Goal: Information Seeking & Learning: Learn about a topic

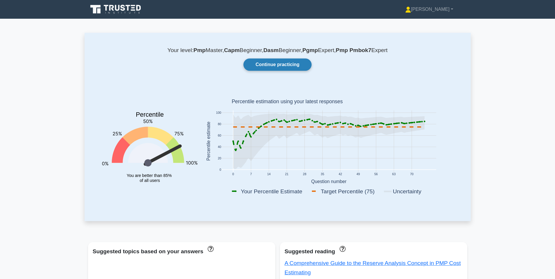
click at [282, 67] on link "Continue practicing" at bounding box center [278, 65] width 68 height 12
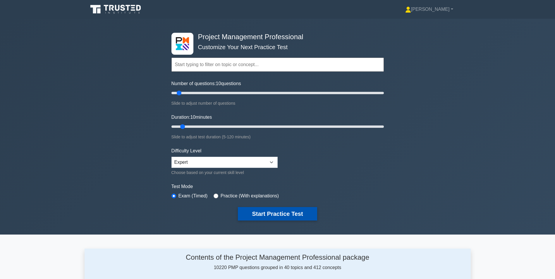
click at [280, 217] on button "Start Practice Test" at bounding box center [277, 213] width 79 height 13
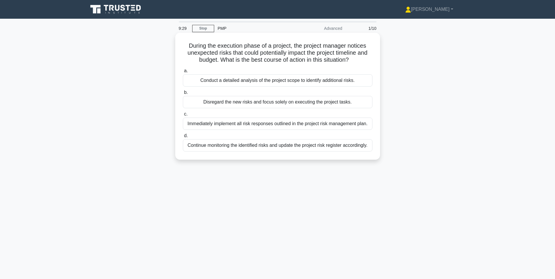
click at [287, 144] on div "Continue monitoring the identified risks and update the project risk register a…" at bounding box center [278, 145] width 190 height 12
click at [183, 138] on input "d. Continue monitoring the identified risks and update the project risk registe…" at bounding box center [183, 136] width 0 height 4
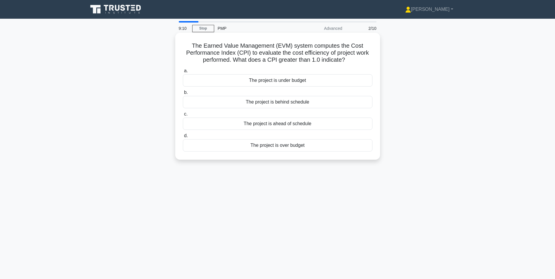
click at [275, 83] on div "The project is under budget" at bounding box center [278, 80] width 190 height 12
click at [183, 73] on input "a. The project is under budget" at bounding box center [183, 71] width 0 height 4
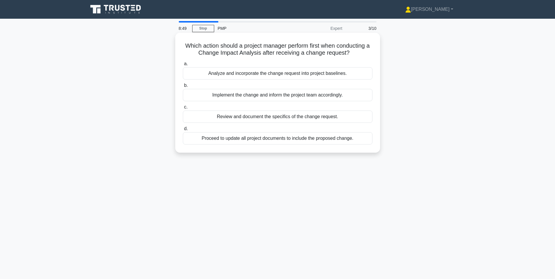
click at [309, 115] on div "Review and document the specifics of the change request." at bounding box center [278, 117] width 190 height 12
click at [183, 109] on input "c. Review and document the specifics of the change request." at bounding box center [183, 107] width 0 height 4
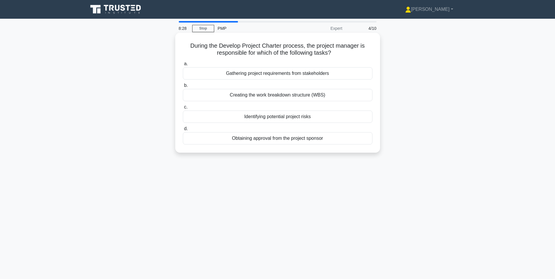
click at [288, 74] on div "Gathering project requirements from stakeholders" at bounding box center [278, 73] width 190 height 12
click at [183, 66] on input "a. Gathering project requirements from stakeholders" at bounding box center [183, 64] width 0 height 4
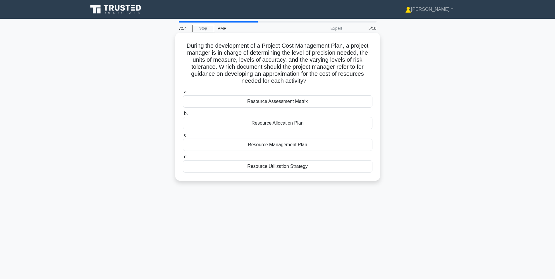
click at [310, 101] on div "Resource Assessment Matrix" at bounding box center [278, 101] width 190 height 12
click at [183, 94] on input "a. Resource Assessment Matrix" at bounding box center [183, 92] width 0 height 4
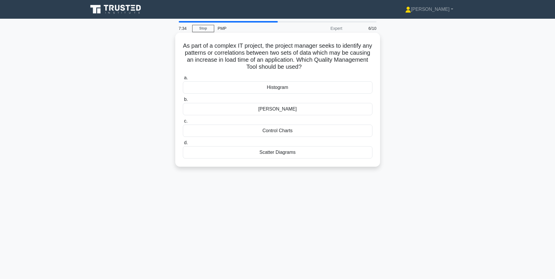
click at [314, 150] on div "Scatter Diagrams" at bounding box center [278, 152] width 190 height 12
click at [183, 145] on input "d. Scatter Diagrams" at bounding box center [183, 143] width 0 height 4
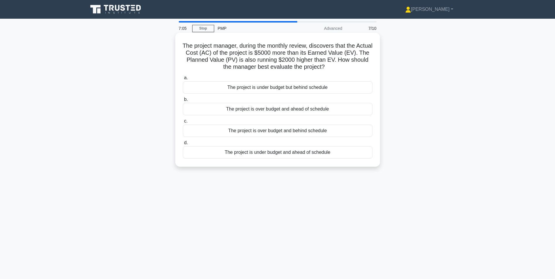
click at [298, 131] on div "The project is over budget and behind schedule" at bounding box center [278, 131] width 190 height 12
click at [183, 123] on input "c. The project is over budget and behind schedule" at bounding box center [183, 121] width 0 height 4
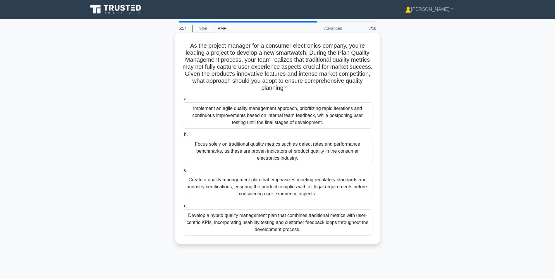
click at [277, 231] on div "Develop a hybrid quality management plan that combines traditional metrics with…" at bounding box center [278, 223] width 190 height 26
click at [183, 208] on input "d. Develop a hybrid quality management plan that combines traditional metrics w…" at bounding box center [183, 206] width 0 height 4
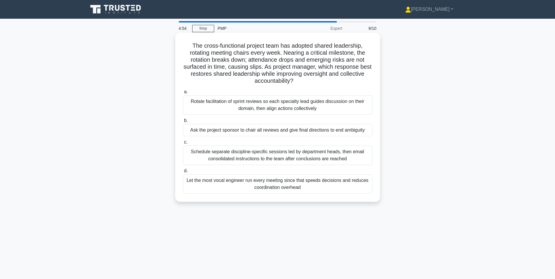
click at [332, 109] on div "Rotate facilitation of sprint reviews so each specialty lead guides discussion …" at bounding box center [278, 104] width 190 height 19
click at [183, 94] on input "a. Rotate facilitation of sprint reviews so each specialty lead guides discussi…" at bounding box center [183, 92] width 0 height 4
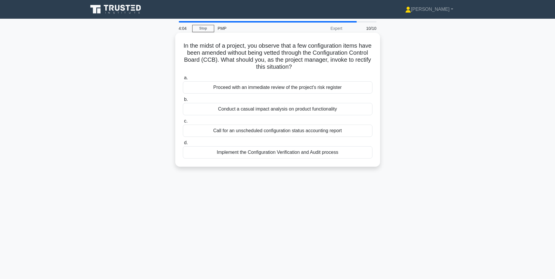
click at [319, 110] on div "Conduct a casual impact analysis on product functionality" at bounding box center [278, 109] width 190 height 12
click at [183, 102] on input "b. Conduct a casual impact analysis on product functionality" at bounding box center [183, 100] width 0 height 4
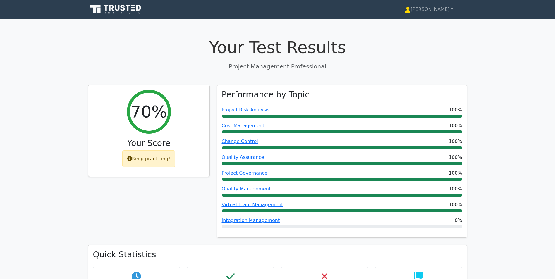
scroll to position [244, 0]
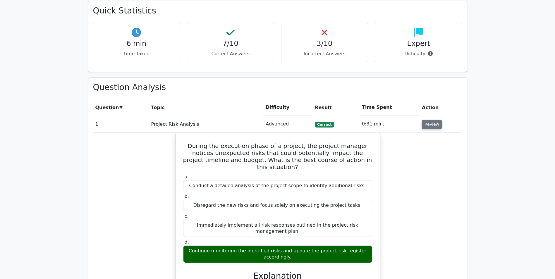
click at [427, 124] on button "Review" at bounding box center [432, 124] width 20 height 9
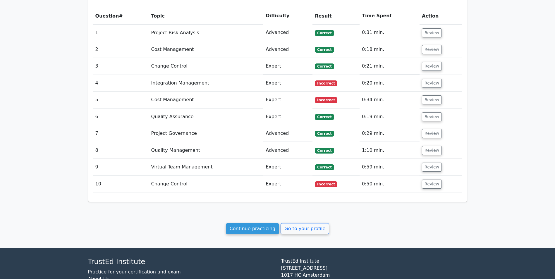
scroll to position [341, 0]
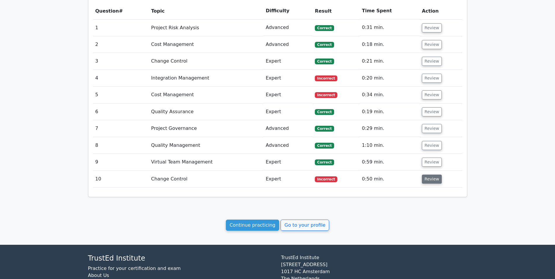
click at [428, 177] on button "Review" at bounding box center [432, 179] width 20 height 9
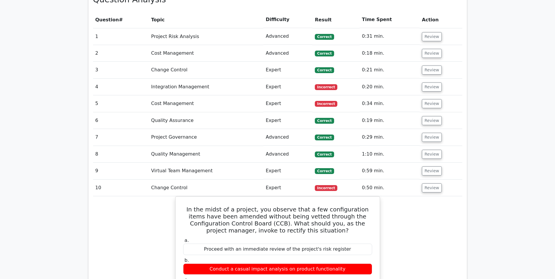
scroll to position [239, 0]
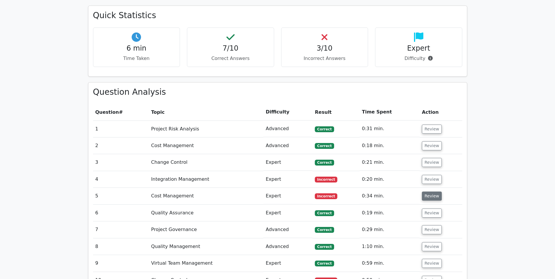
click at [437, 197] on button "Review" at bounding box center [432, 196] width 20 height 9
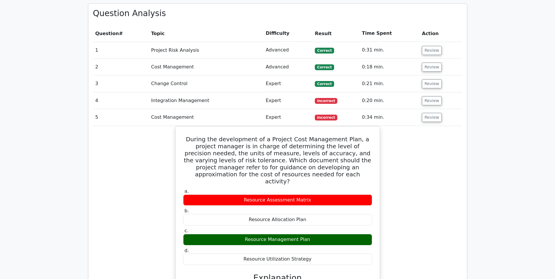
scroll to position [318, 0]
click at [431, 102] on button "Review" at bounding box center [432, 100] width 20 height 9
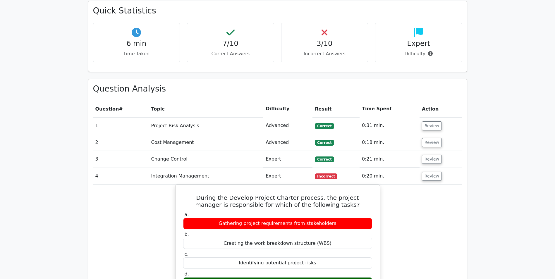
scroll to position [0, 0]
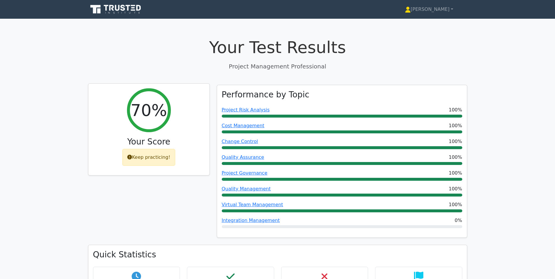
click at [147, 158] on div "Keep practicing!" at bounding box center [148, 157] width 53 height 17
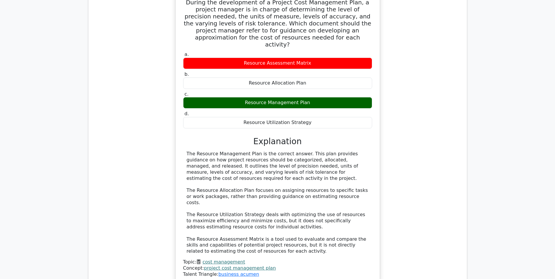
scroll to position [1234, 0]
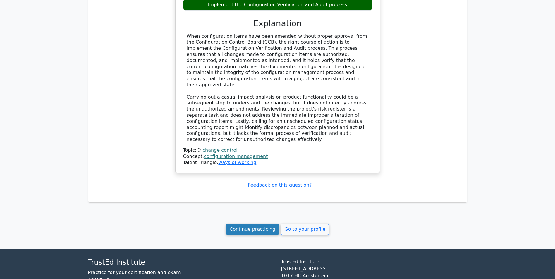
click at [263, 224] on link "Continue practicing" at bounding box center [253, 229] width 54 height 11
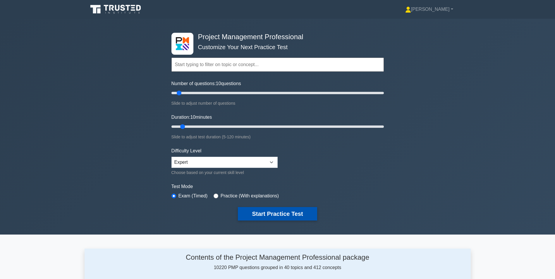
click at [254, 214] on button "Start Practice Test" at bounding box center [277, 213] width 79 height 13
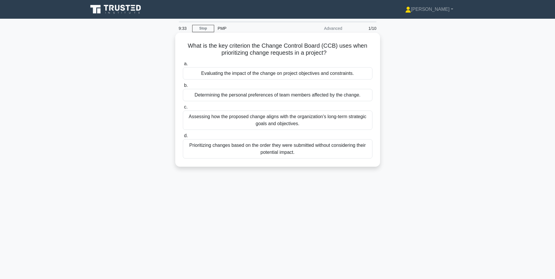
click at [313, 121] on div "Assessing how the proposed change aligns with the organization's long-term stra…" at bounding box center [278, 120] width 190 height 19
click at [183, 109] on input "c. Assessing how the proposed change aligns with the organization's long-term s…" at bounding box center [183, 107] width 0 height 4
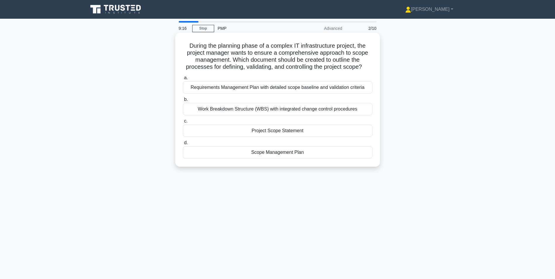
click at [311, 154] on div "Scope Management Plan" at bounding box center [278, 152] width 190 height 12
click at [183, 145] on input "d. Scope Management Plan" at bounding box center [183, 143] width 0 height 4
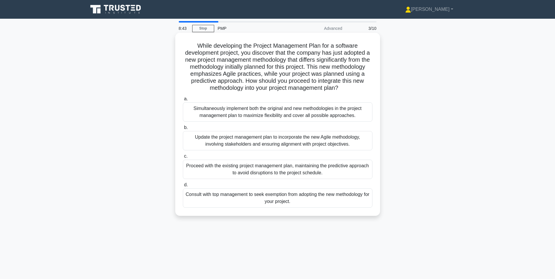
click at [326, 143] on div "Update the project management plan to incorporate the new Agile methodology, in…" at bounding box center [278, 140] width 190 height 19
click at [183, 130] on input "b. Update the project management plan to incorporate the new Agile methodology,…" at bounding box center [183, 128] width 0 height 4
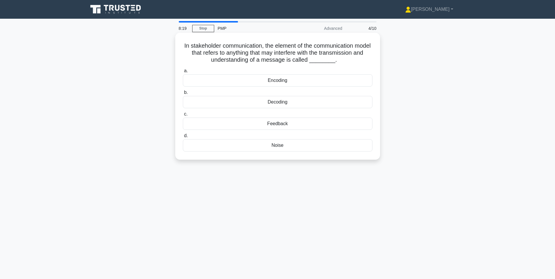
click at [285, 146] on div "Noise" at bounding box center [278, 145] width 190 height 12
click at [183, 138] on input "d. Noise" at bounding box center [183, 136] width 0 height 4
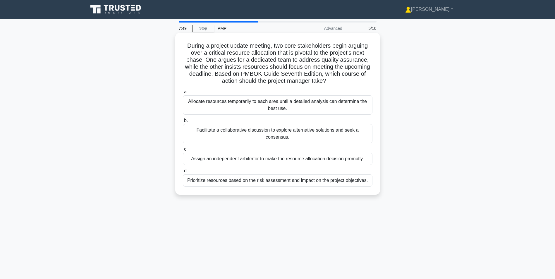
click at [314, 133] on div "Facilitate a collaborative discussion to explore alternative solutions and seek…" at bounding box center [278, 133] width 190 height 19
click at [183, 123] on input "b. Facilitate a collaborative discussion to explore alternative solutions and s…" at bounding box center [183, 121] width 0 height 4
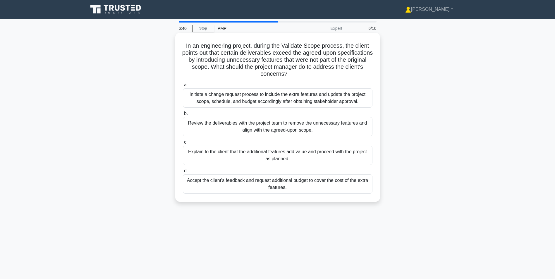
click at [346, 133] on div "Review the deliverables with the project team to remove the unnecessary feature…" at bounding box center [278, 126] width 190 height 19
click at [183, 116] on input "b. Review the deliverables with the project team to remove the unnecessary feat…" at bounding box center [183, 114] width 0 height 4
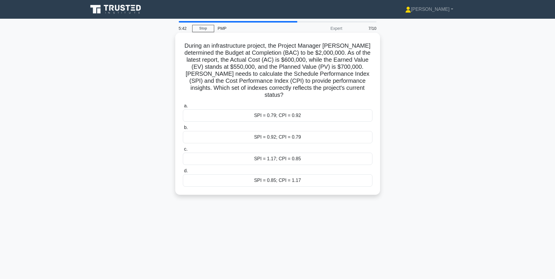
click at [330, 115] on div "SPI = 0.79; CPI = 0.92" at bounding box center [278, 115] width 190 height 12
click at [183, 108] on input "a. SPI = 0.79; CPI = 0.92" at bounding box center [183, 106] width 0 height 4
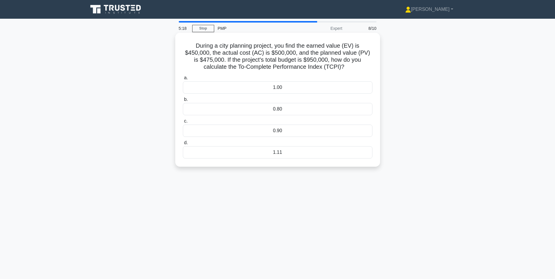
click at [278, 159] on div "1.11" at bounding box center [278, 152] width 190 height 12
click at [183, 145] on input "d. 1.11" at bounding box center [183, 143] width 0 height 4
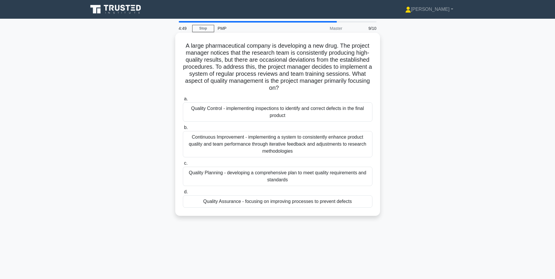
click at [359, 205] on div "Quality Assurance - focusing on improving processes to prevent defects" at bounding box center [278, 202] width 190 height 12
click at [183, 194] on input "d. Quality Assurance - focusing on improving processes to prevent defects" at bounding box center [183, 192] width 0 height 4
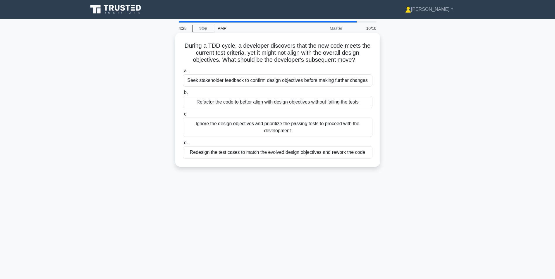
click at [316, 105] on div "Refactor the code to better align with design objectives without failing the te…" at bounding box center [278, 102] width 190 height 12
click at [183, 95] on input "b. Refactor the code to better align with design objectives without failing the…" at bounding box center [183, 93] width 0 height 4
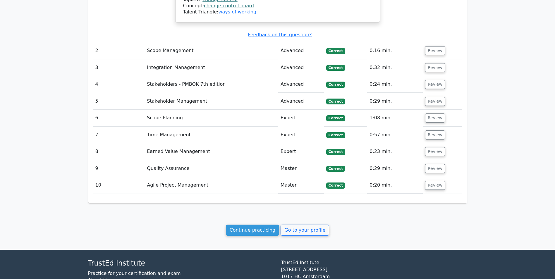
scroll to position [650, 0]
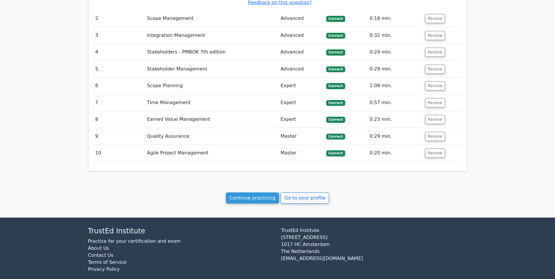
drag, startPoint x: 553, startPoint y: 86, endPoint x: 557, endPoint y: 86, distance: 3.5
click at [304, 193] on link "Go to your profile" at bounding box center [305, 198] width 49 height 11
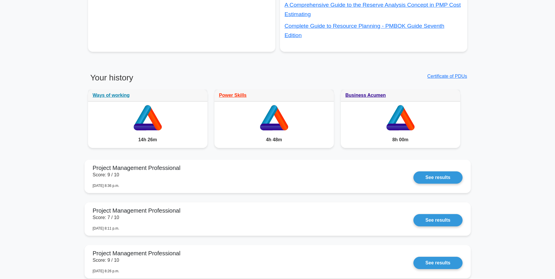
scroll to position [255, 0]
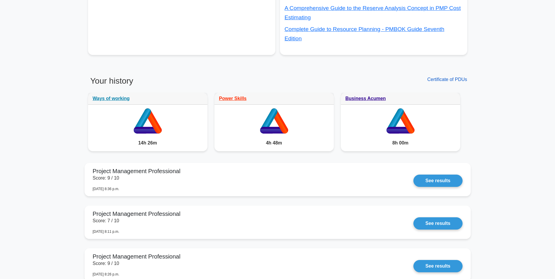
click at [447, 77] on link "Certificate of PDUs" at bounding box center [447, 79] width 40 height 5
